Goal: Communication & Community: Answer question/provide support

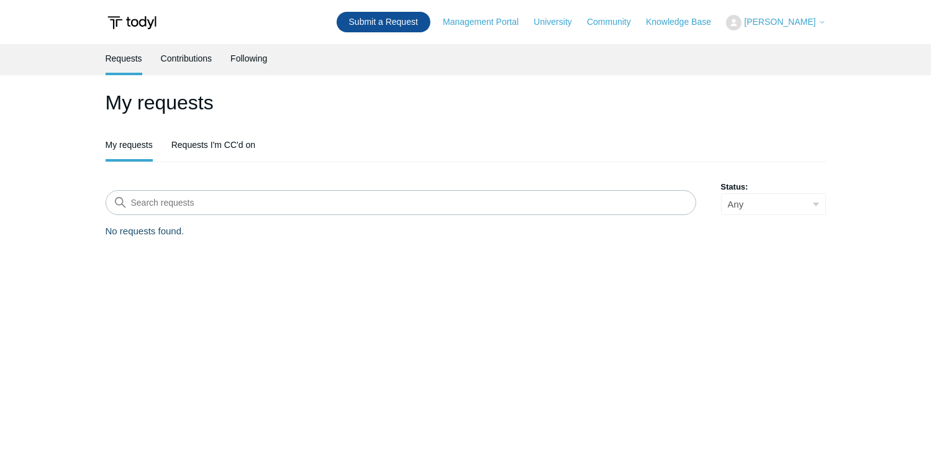
click at [378, 22] on link "Submit a Request" at bounding box center [384, 22] width 94 height 20
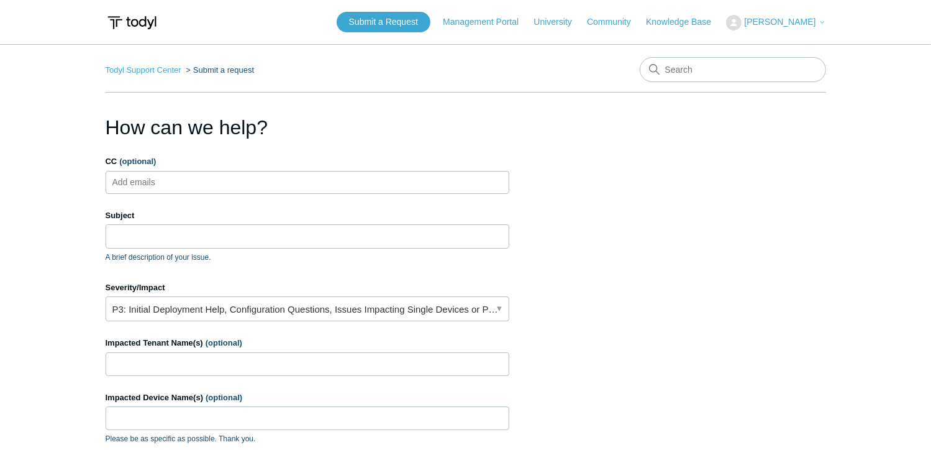
click at [185, 168] on div "CC (optional) Add emails" at bounding box center [308, 174] width 404 height 39
click at [185, 179] on ul "Add emails" at bounding box center [308, 182] width 404 height 23
click at [144, 178] on input "CC (optional)" at bounding box center [144, 182] width 74 height 19
click at [156, 177] on input "CC (optional)" at bounding box center [144, 182] width 74 height 19
click at [175, 237] on input "Subject" at bounding box center [308, 236] width 404 height 24
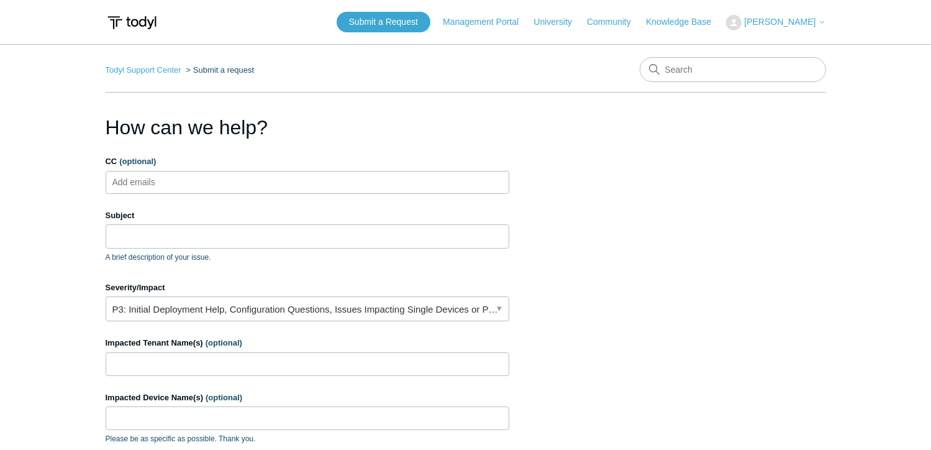
click at [184, 191] on ul "Add emails" at bounding box center [308, 182] width 404 height 23
click at [198, 181] on ul "Add emails" at bounding box center [308, 182] width 404 height 23
paste input "jsaunders@symmetricgroup.com"
type input "jsaunders@symmetricgroup.com"
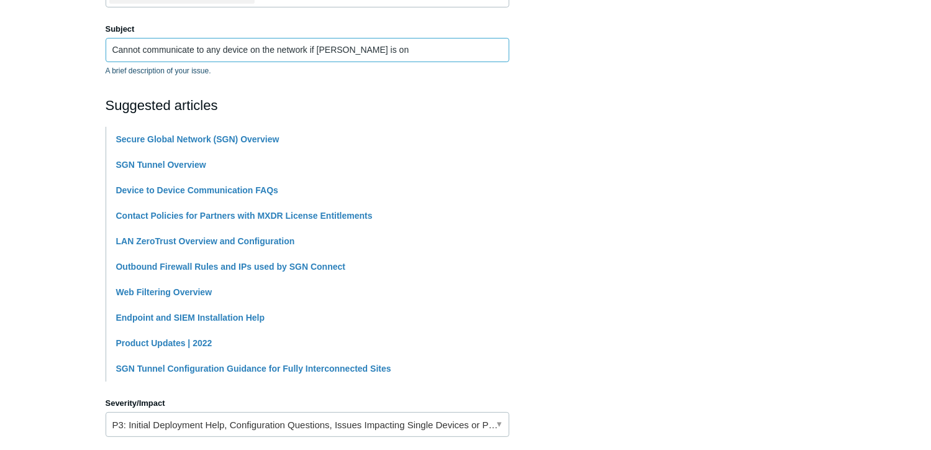
scroll to position [311, 0]
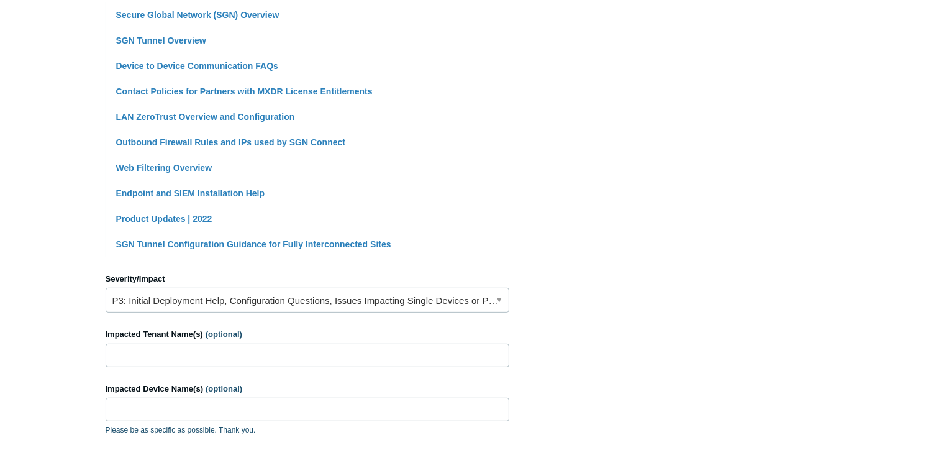
type input "Cannot communicate to any device on the network if [PERSON_NAME] is on"
click at [489, 302] on link "P3: Initial Deployment Help, Configuration Questions, Issues Impacting Single D…" at bounding box center [308, 300] width 404 height 25
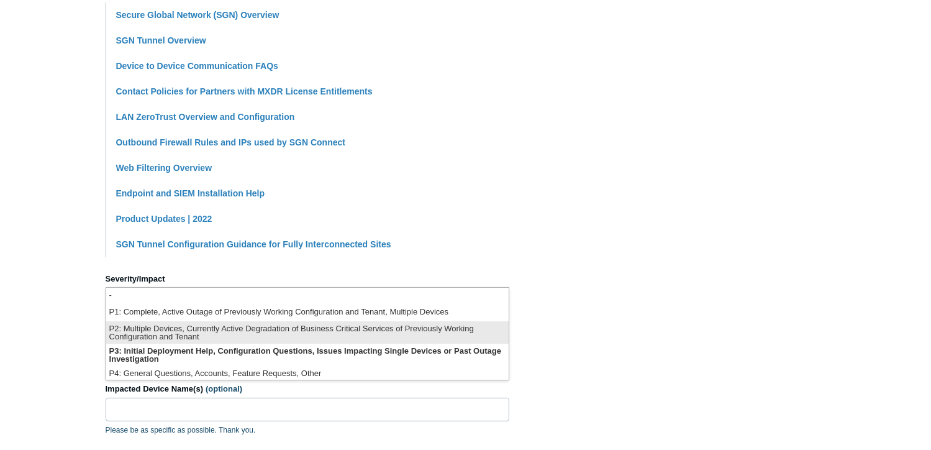
click at [461, 330] on li "P2: Multiple Devices, Currently Active Degradation of Business Critical Service…" at bounding box center [307, 332] width 402 height 22
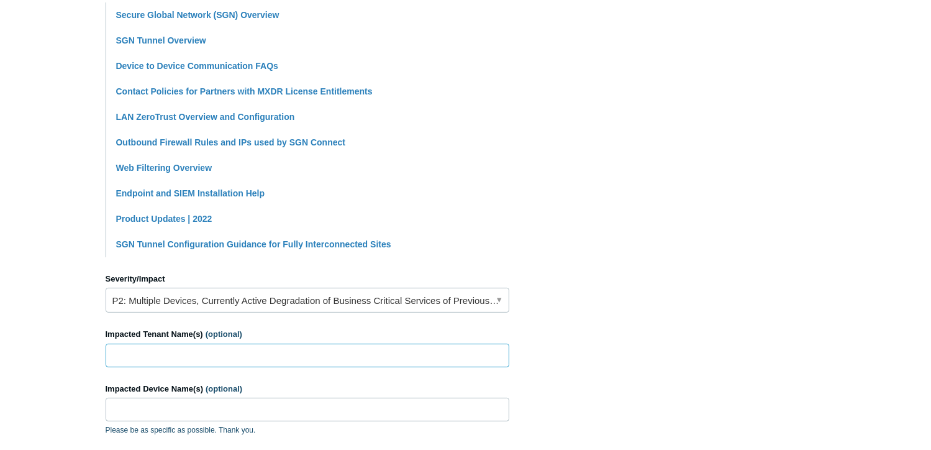
click at [311, 355] on input "Impacted Tenant Name(s) (optional)" at bounding box center [308, 355] width 404 height 24
drag, startPoint x: 173, startPoint y: 353, endPoint x: 72, endPoint y: 366, distance: 101.5
click at [67, 360] on main "Todyl Support Center Submit a request How can we help? CC (optional) jsaunders@…" at bounding box center [465, 205] width 931 height 942
paste input "[PERSON_NAME] Law FL - Omega Digital Circuits Corp"
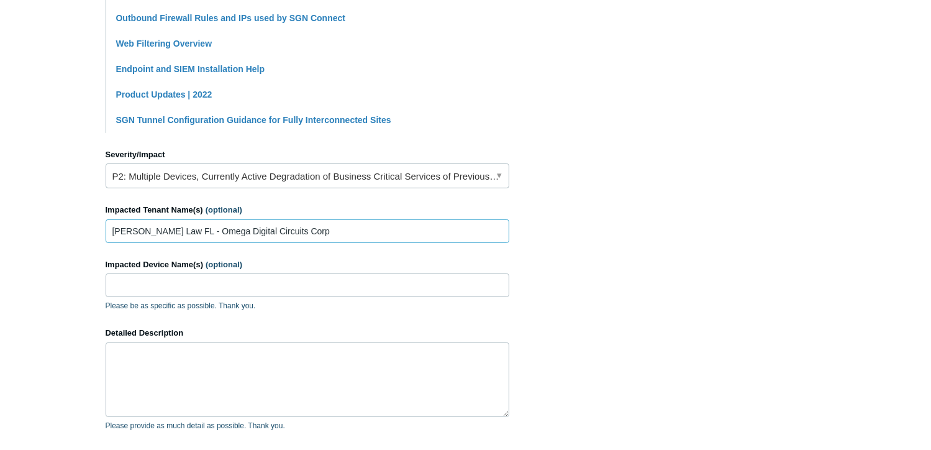
type input "[PERSON_NAME] Law FL - Omega Digital Circuits Corp"
click at [202, 281] on input "Impacted Device Name(s) (optional)" at bounding box center [308, 285] width 404 height 24
paste input "SLF-LAUREN-11"
type input "SLF-LAUREN-11"
type textarea "C"
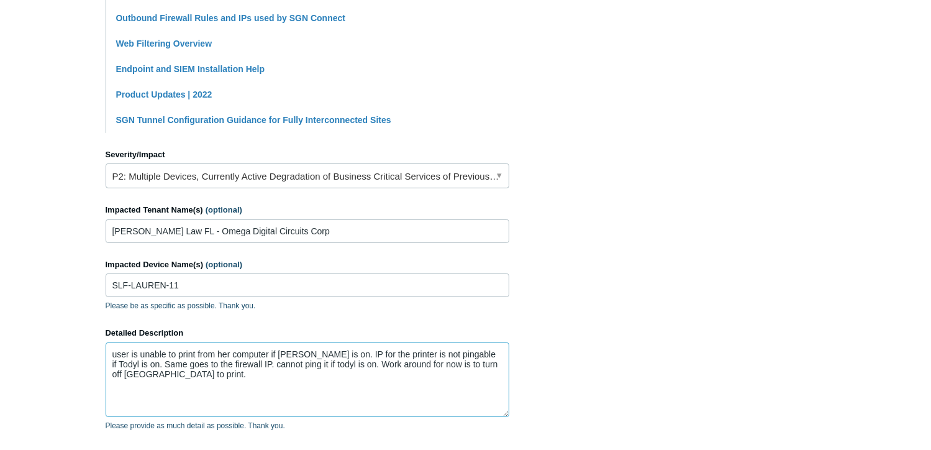
scroll to position [606, 0]
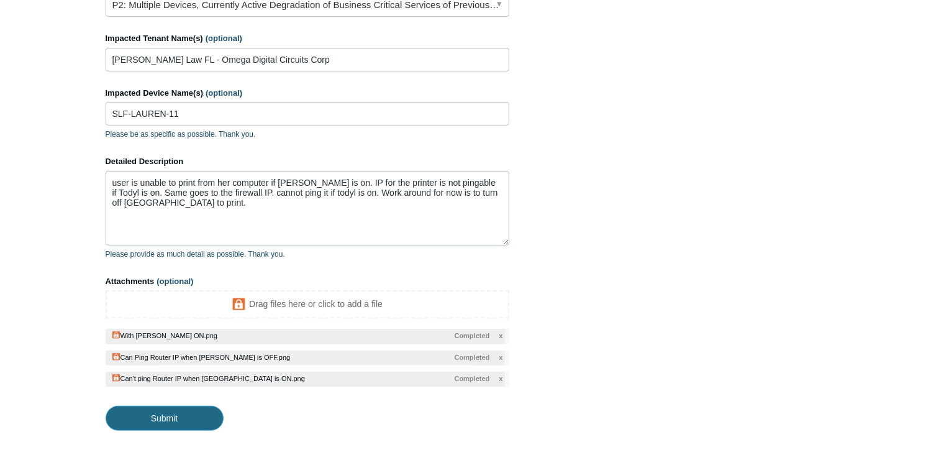
click at [181, 421] on input "Submit" at bounding box center [165, 418] width 118 height 25
type textarea "user is unable to print from her computer if Todyl is on. IP for the printer is…"
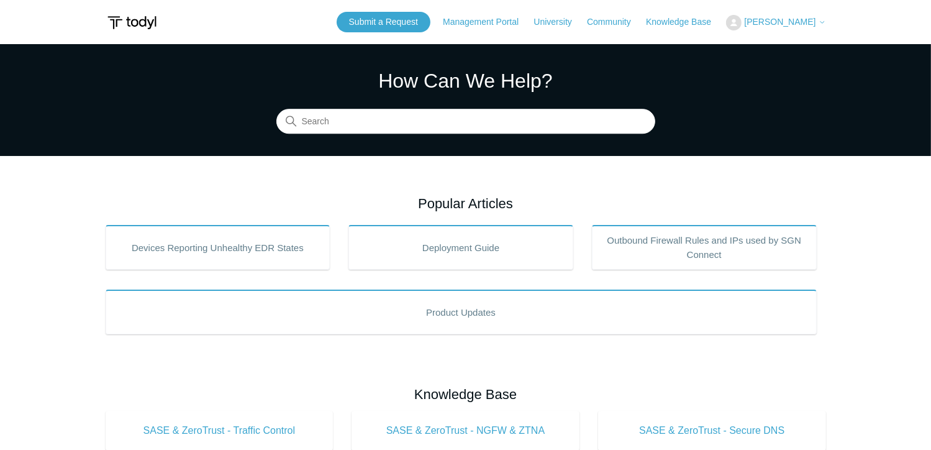
click at [812, 20] on span "[PERSON_NAME]" at bounding box center [779, 22] width 71 height 10
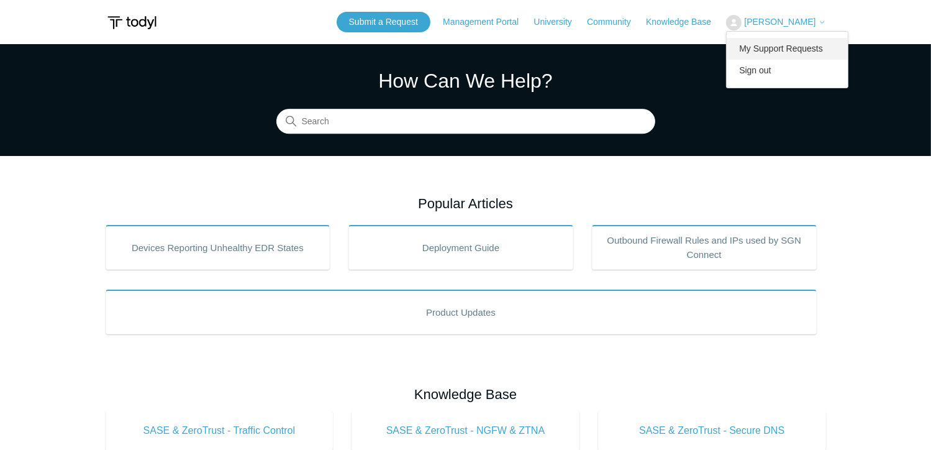
click at [778, 46] on link "My Support Requests" at bounding box center [787, 49] width 121 height 22
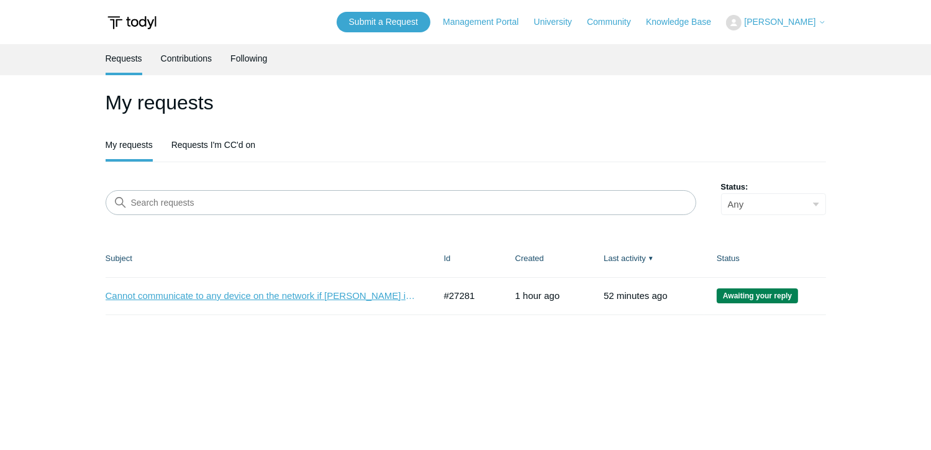
click at [285, 294] on link "Cannot communicate to any device on the network if [PERSON_NAME] is on" at bounding box center [261, 296] width 311 height 14
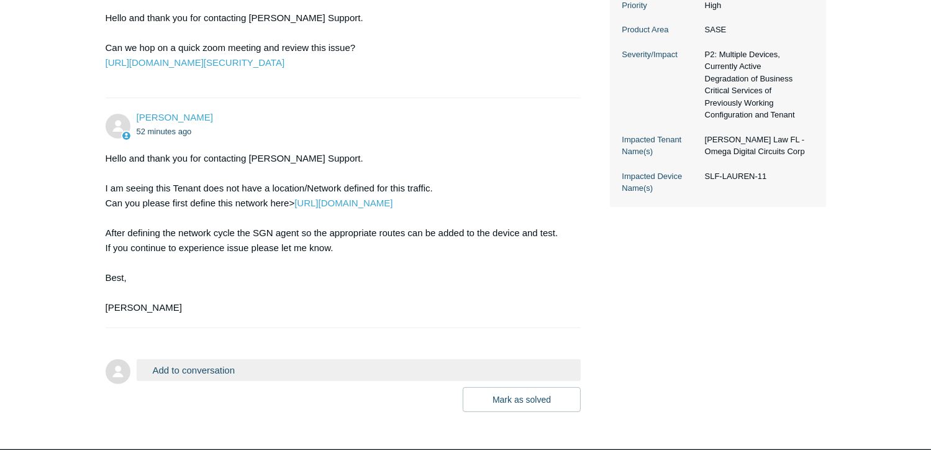
scroll to position [482, 0]
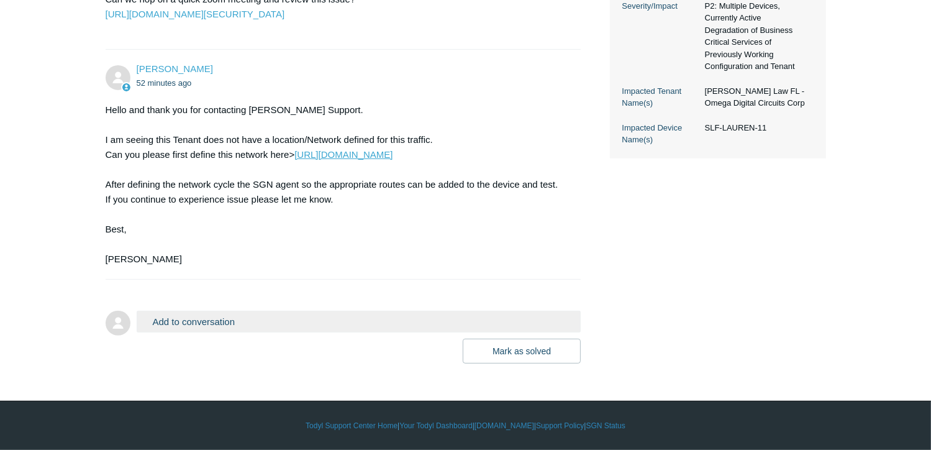
click at [375, 154] on link "[URL][DOMAIN_NAME]" at bounding box center [343, 154] width 98 height 11
click at [209, 319] on button "Add to conversation" at bounding box center [359, 322] width 445 height 22
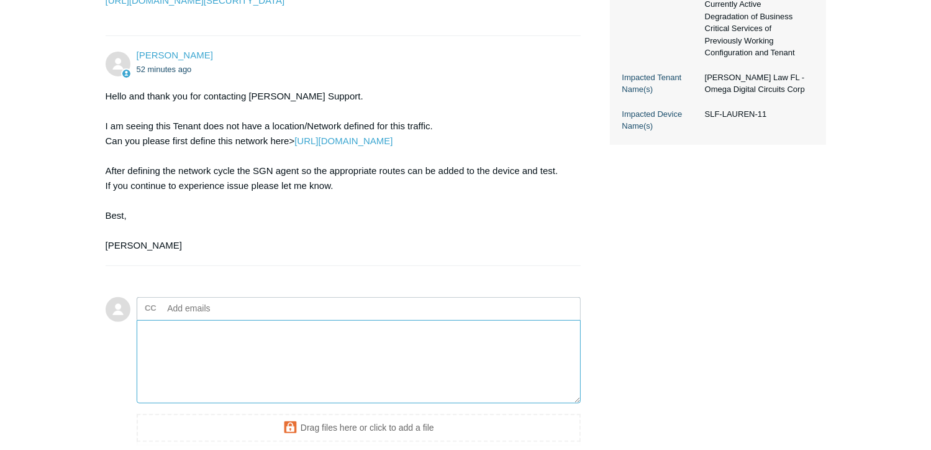
click at [303, 375] on textarea "Add your reply" at bounding box center [359, 362] width 445 height 84
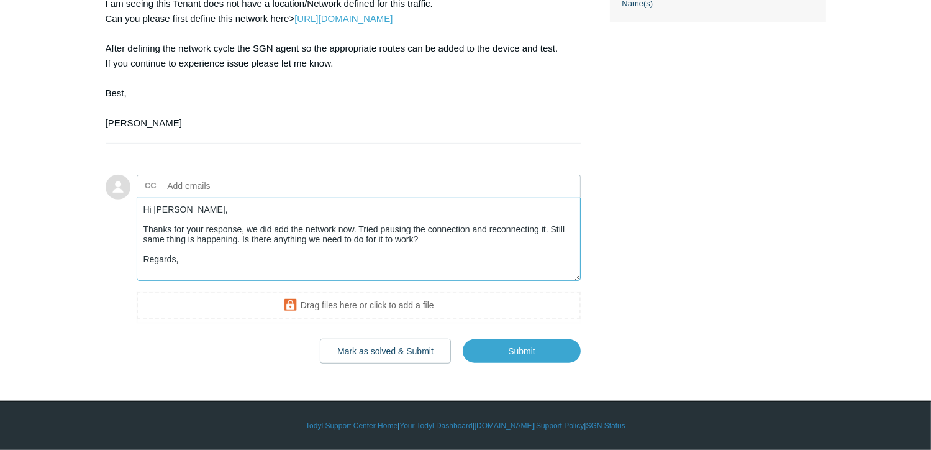
scroll to position [4, 0]
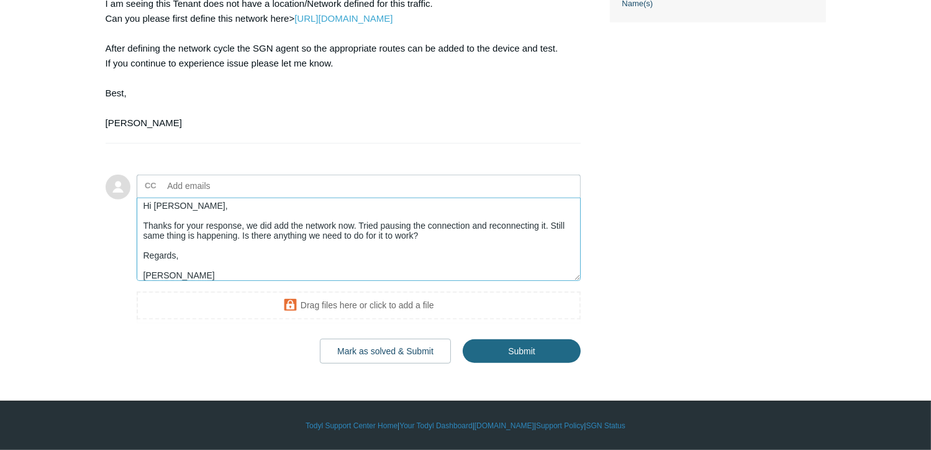
type textarea "Hi Kris, Thanks for your response, we did add the network now. Tried pausing th…"
click at [536, 349] on input "Submit" at bounding box center [522, 350] width 118 height 25
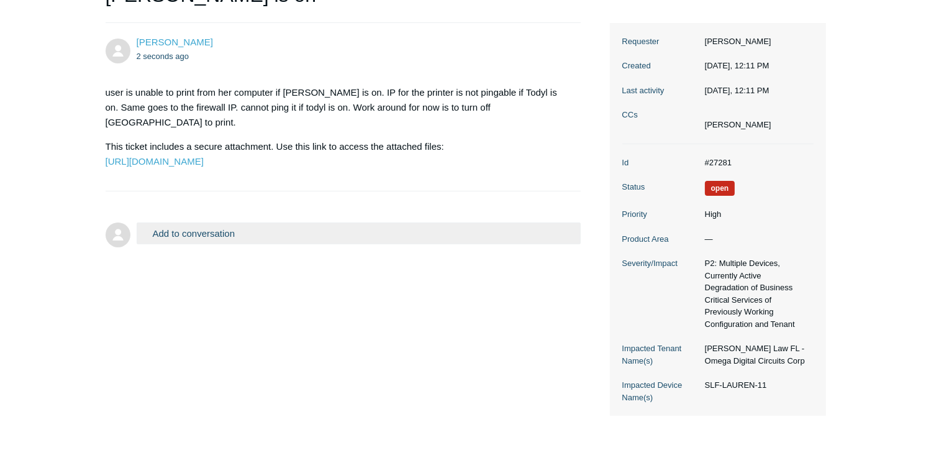
scroll to position [238, 0]
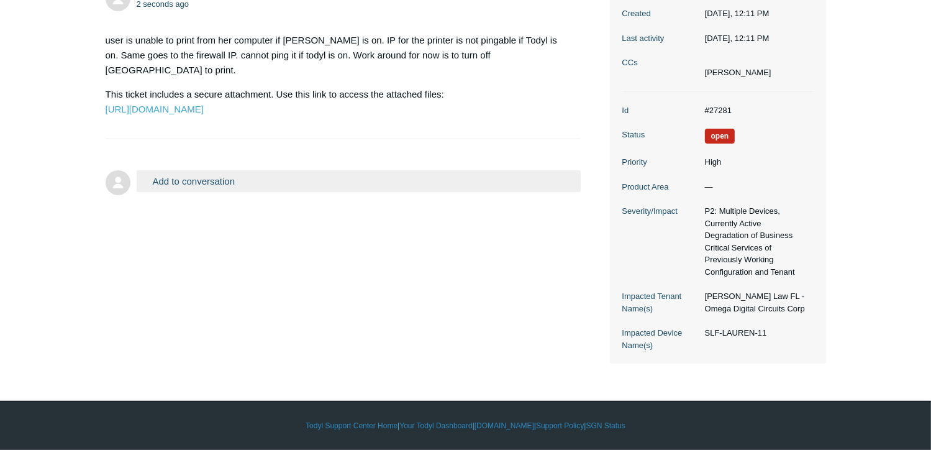
click at [217, 192] on button "Add to conversation" at bounding box center [359, 181] width 445 height 22
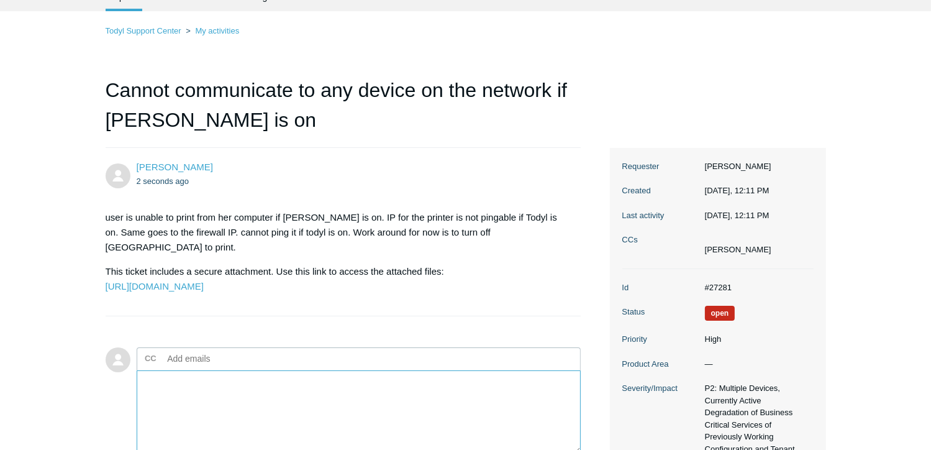
scroll to position [0, 0]
